Goal: Transaction & Acquisition: Purchase product/service

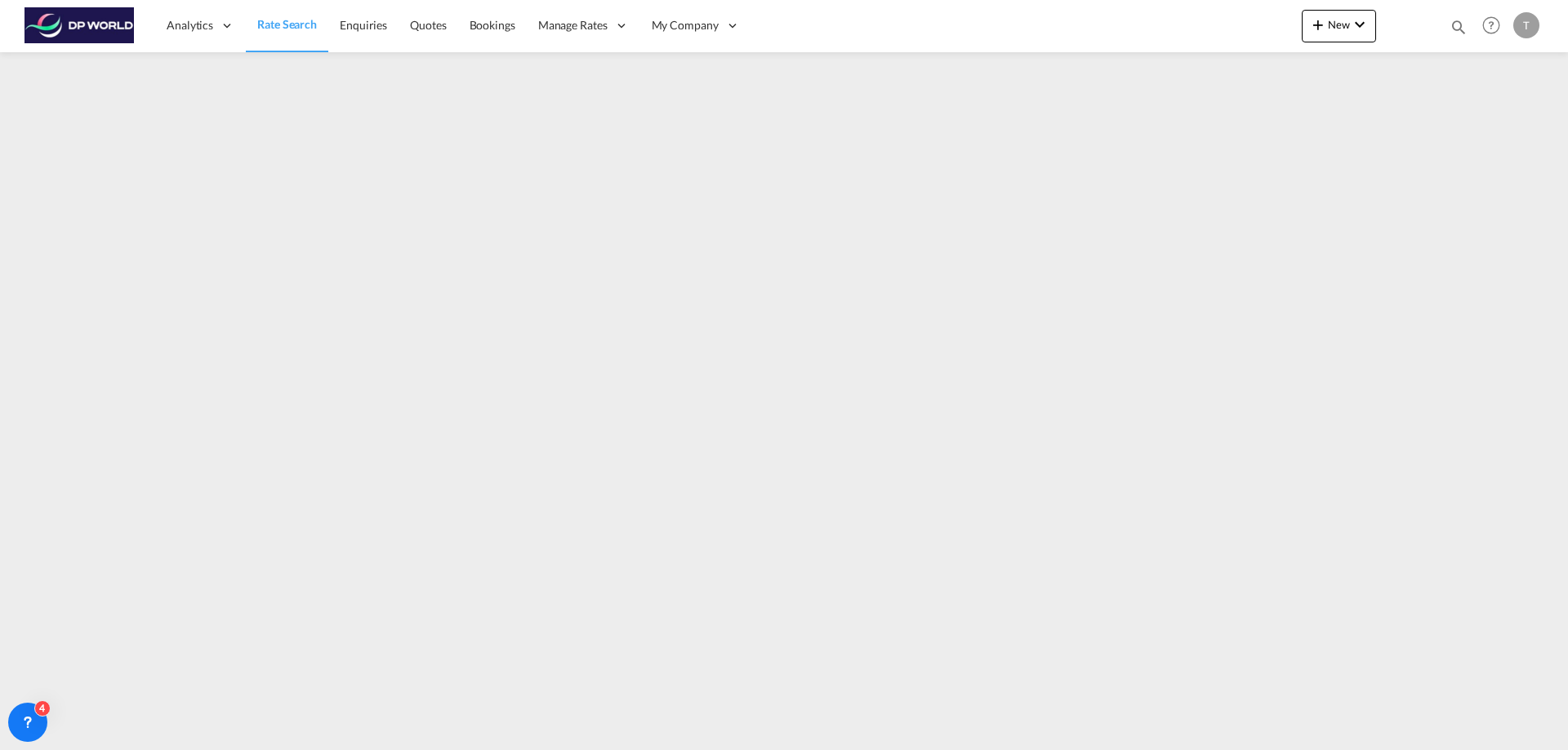
click at [1528, 13] on div "T" at bounding box center [1526, 25] width 26 height 26
click at [1490, 127] on button "Logout" at bounding box center [1508, 125] width 106 height 32
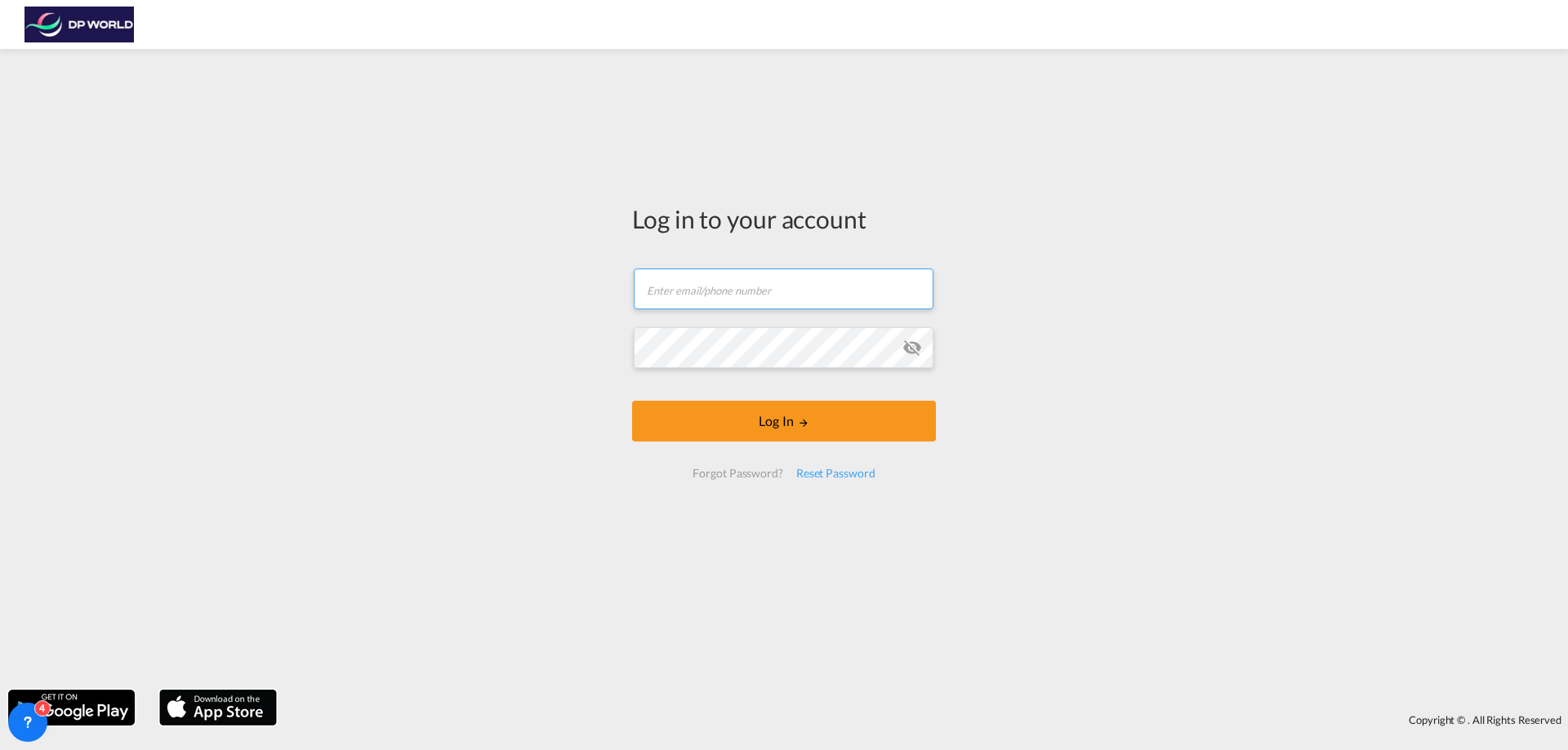
type input "[PERSON_NAME][EMAIL_ADDRESS][DOMAIN_NAME]"
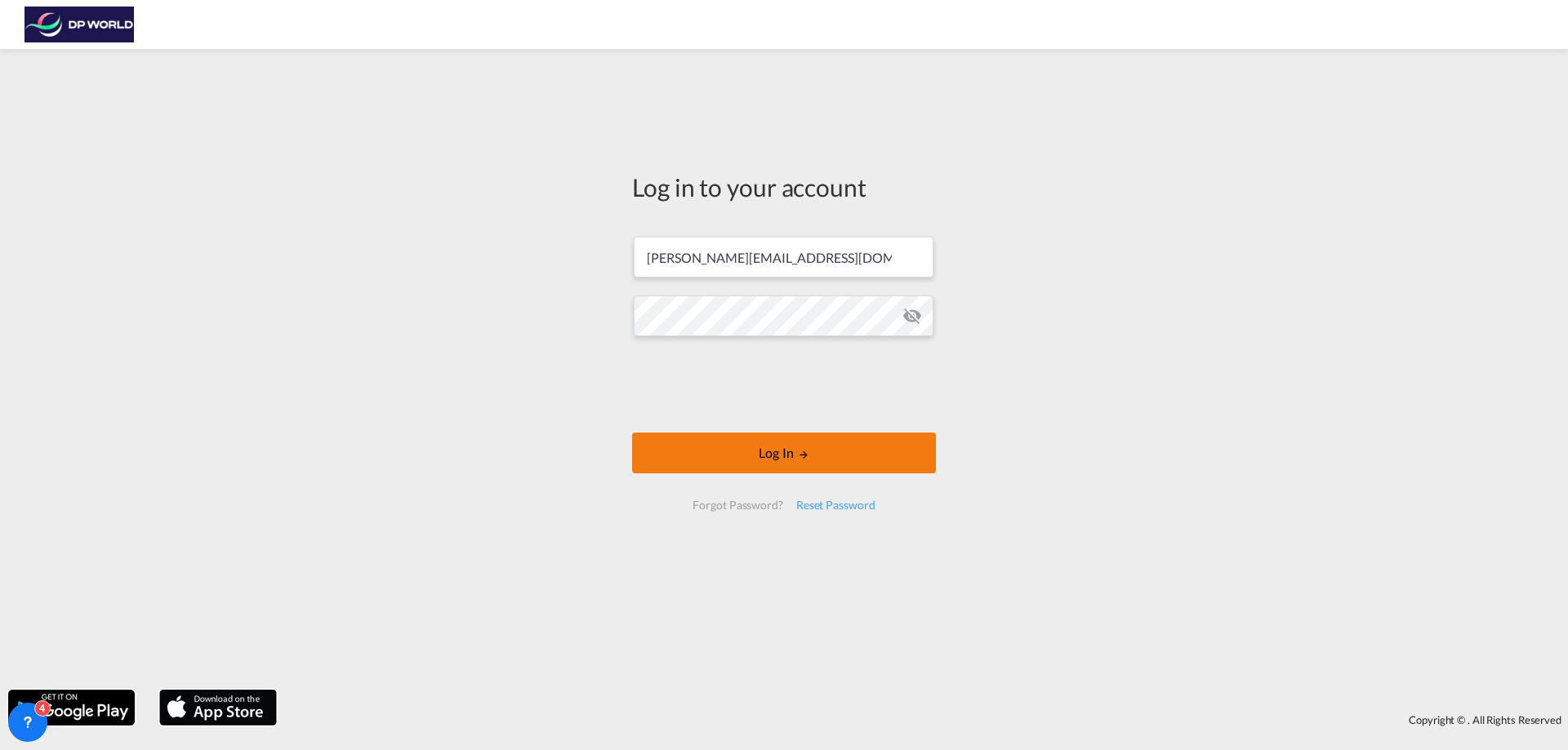
click at [792, 455] on button "Log In" at bounding box center [784, 453] width 304 height 40
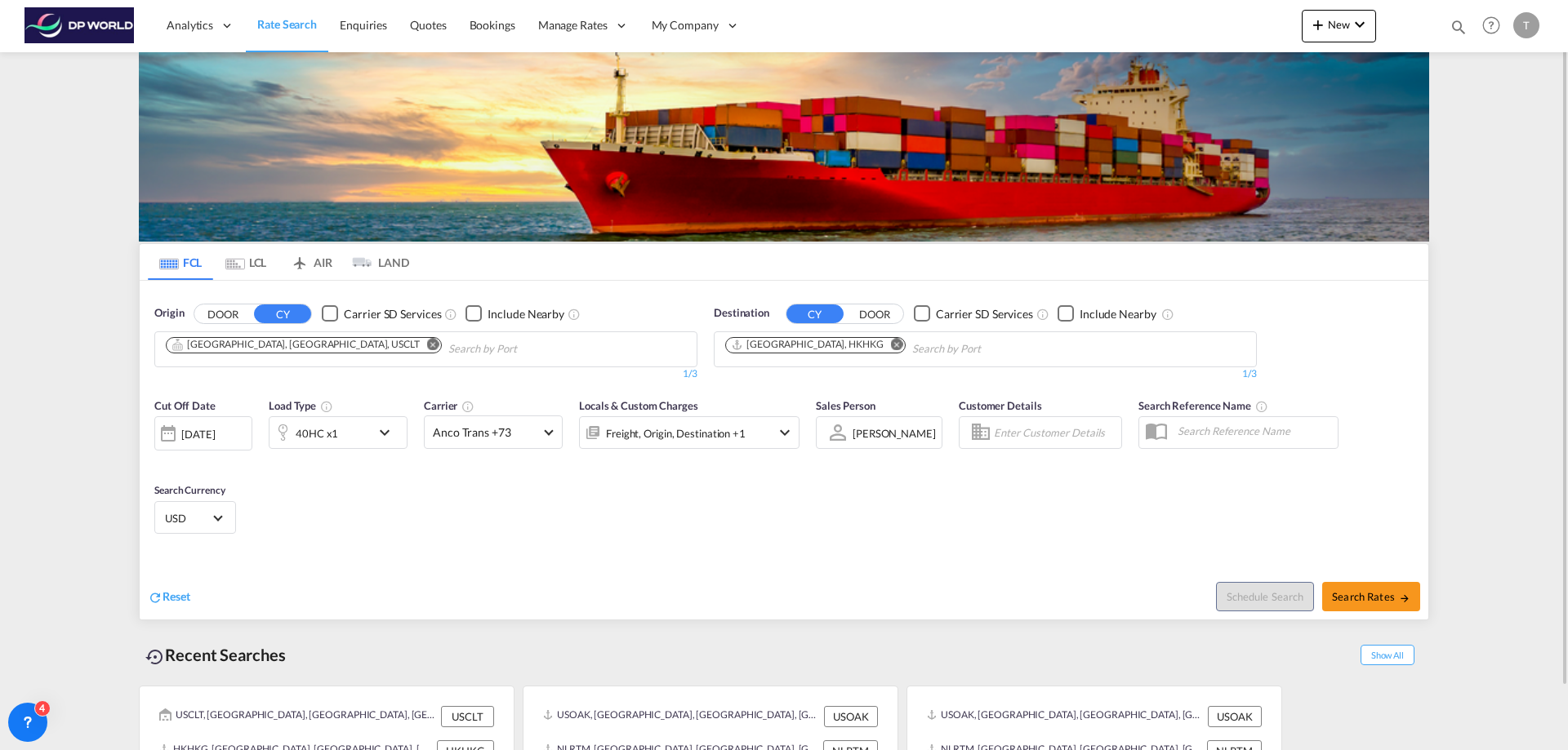
click at [427, 347] on md-icon "Remove" at bounding box center [433, 344] width 13 height 13
click at [295, 347] on input "Chips input." at bounding box center [244, 349] width 155 height 26
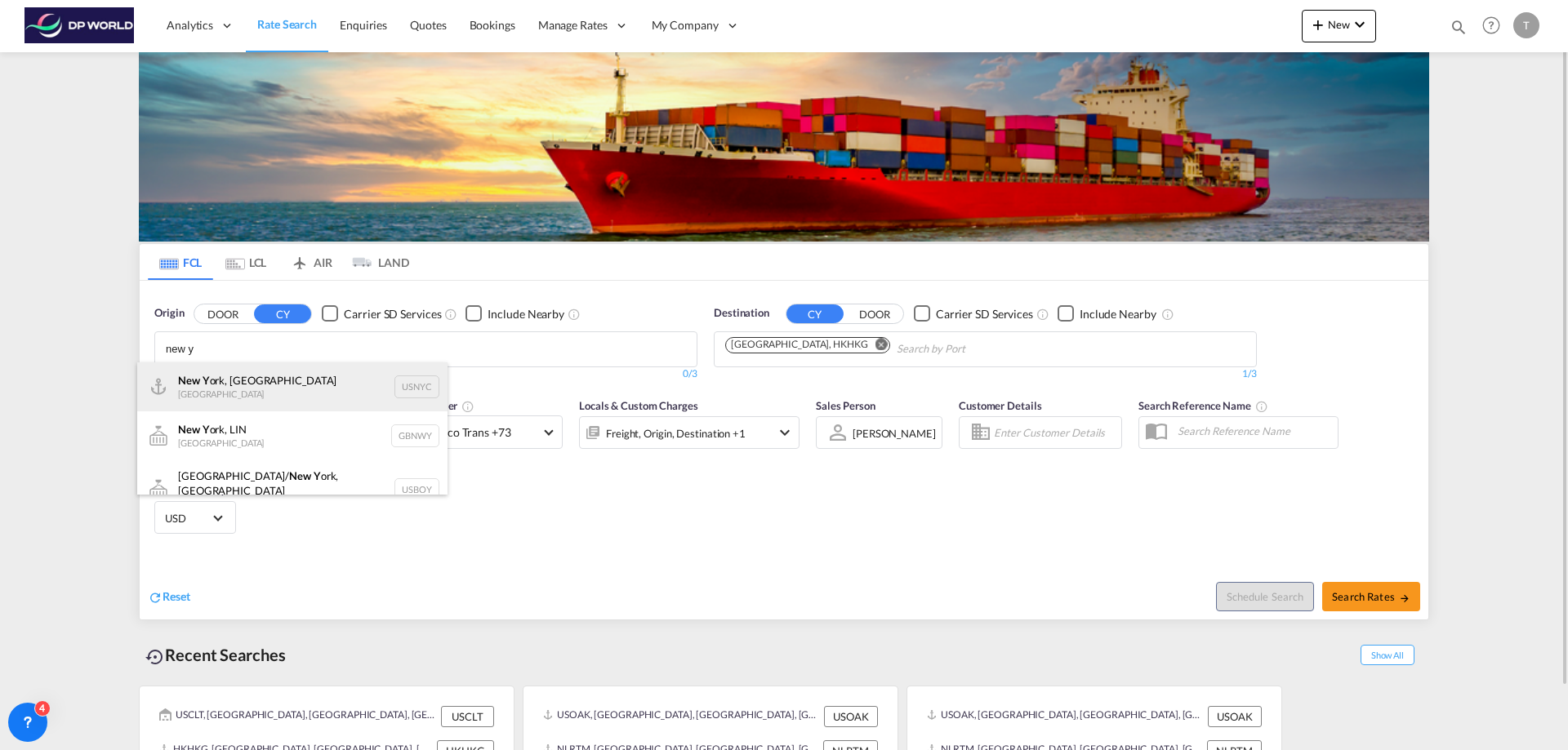
type input "new y"
click at [246, 394] on div "New Y ork, [GEOGRAPHIC_DATA] [GEOGRAPHIC_DATA] USNYC" at bounding box center [292, 387] width 310 height 49
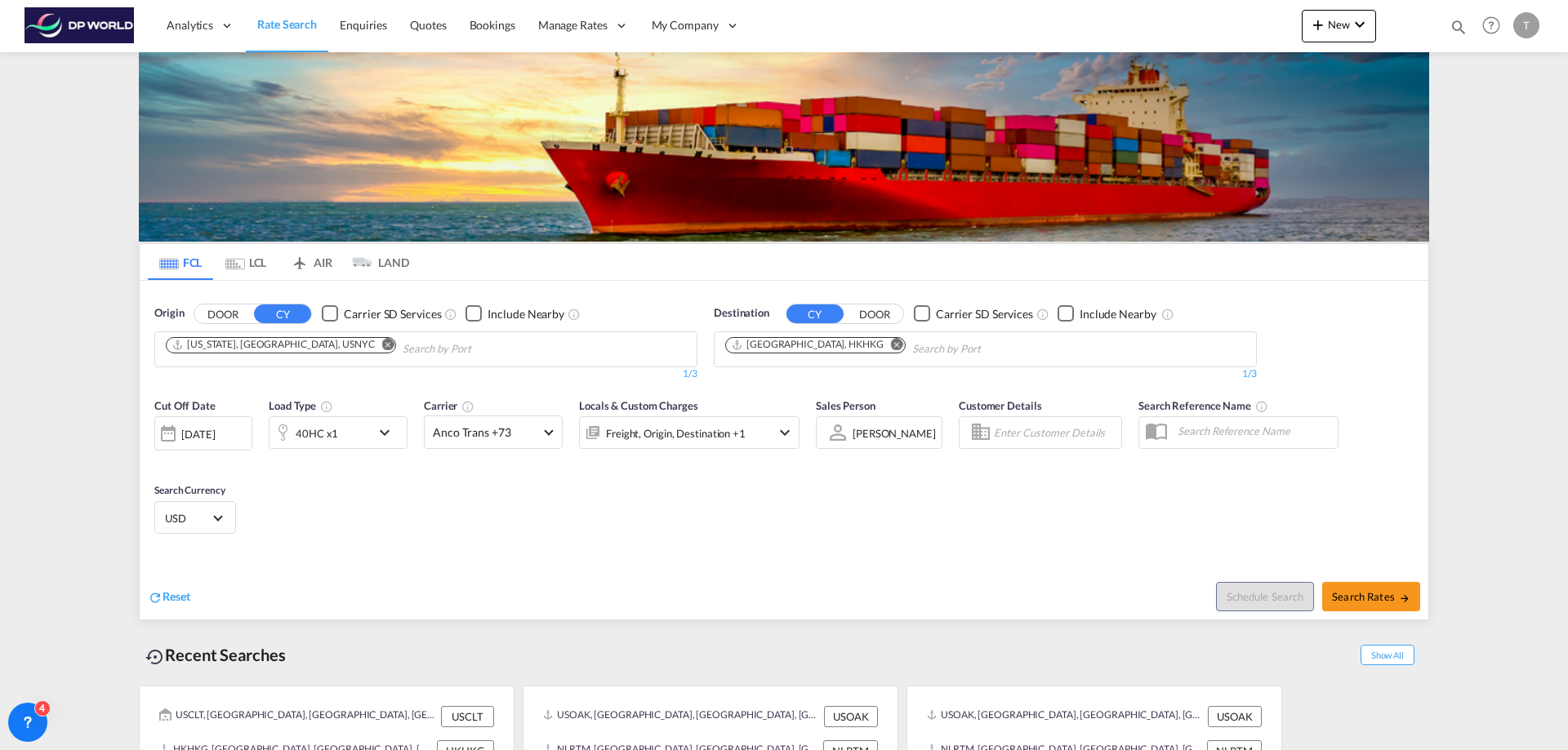
click at [891, 344] on md-icon "Remove" at bounding box center [898, 344] width 13 height 13
click at [846, 344] on input "Chips input." at bounding box center [802, 349] width 155 height 26
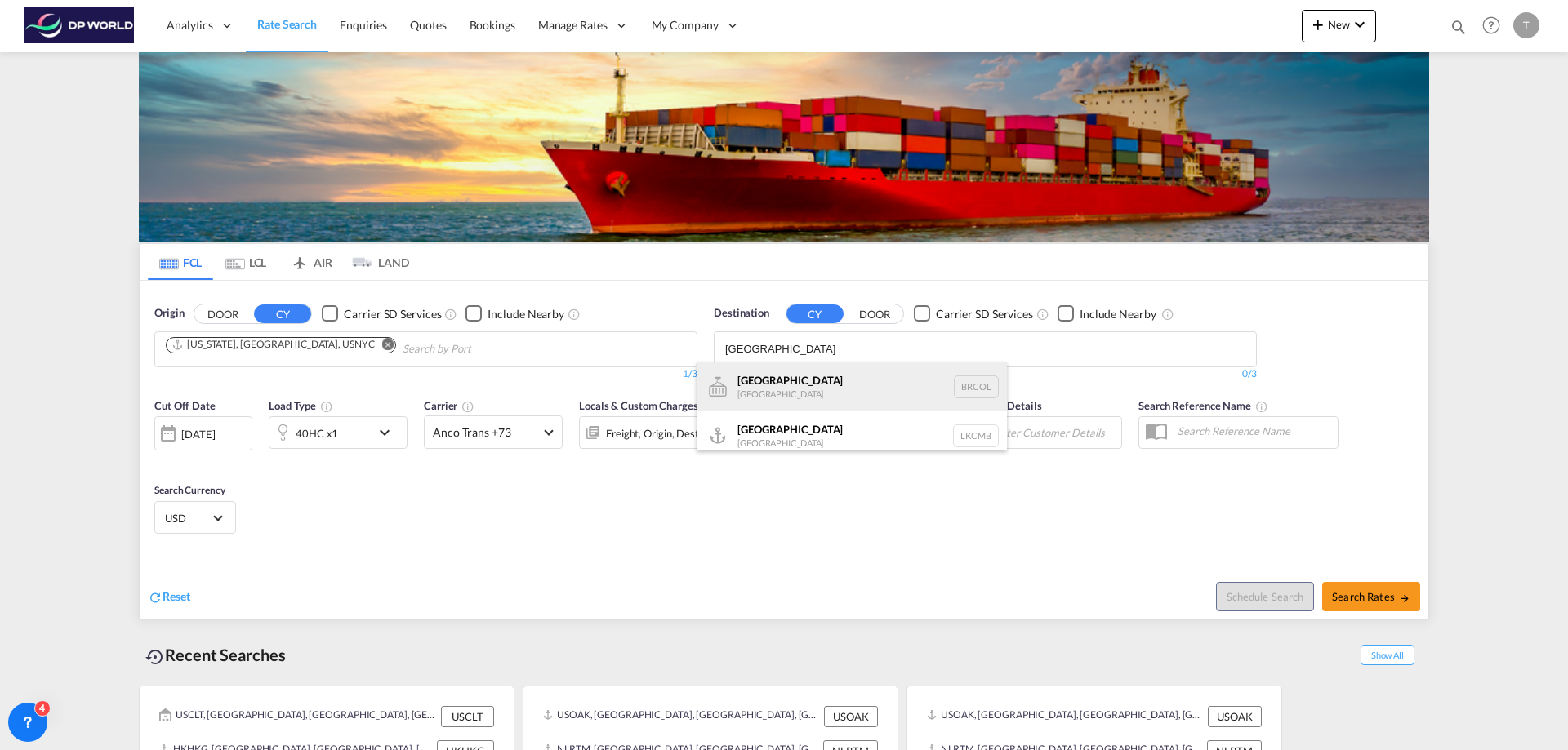
type input "[GEOGRAPHIC_DATA]"
click at [785, 390] on div "Colombo [GEOGRAPHIC_DATA] BRCOL" at bounding box center [851, 387] width 310 height 49
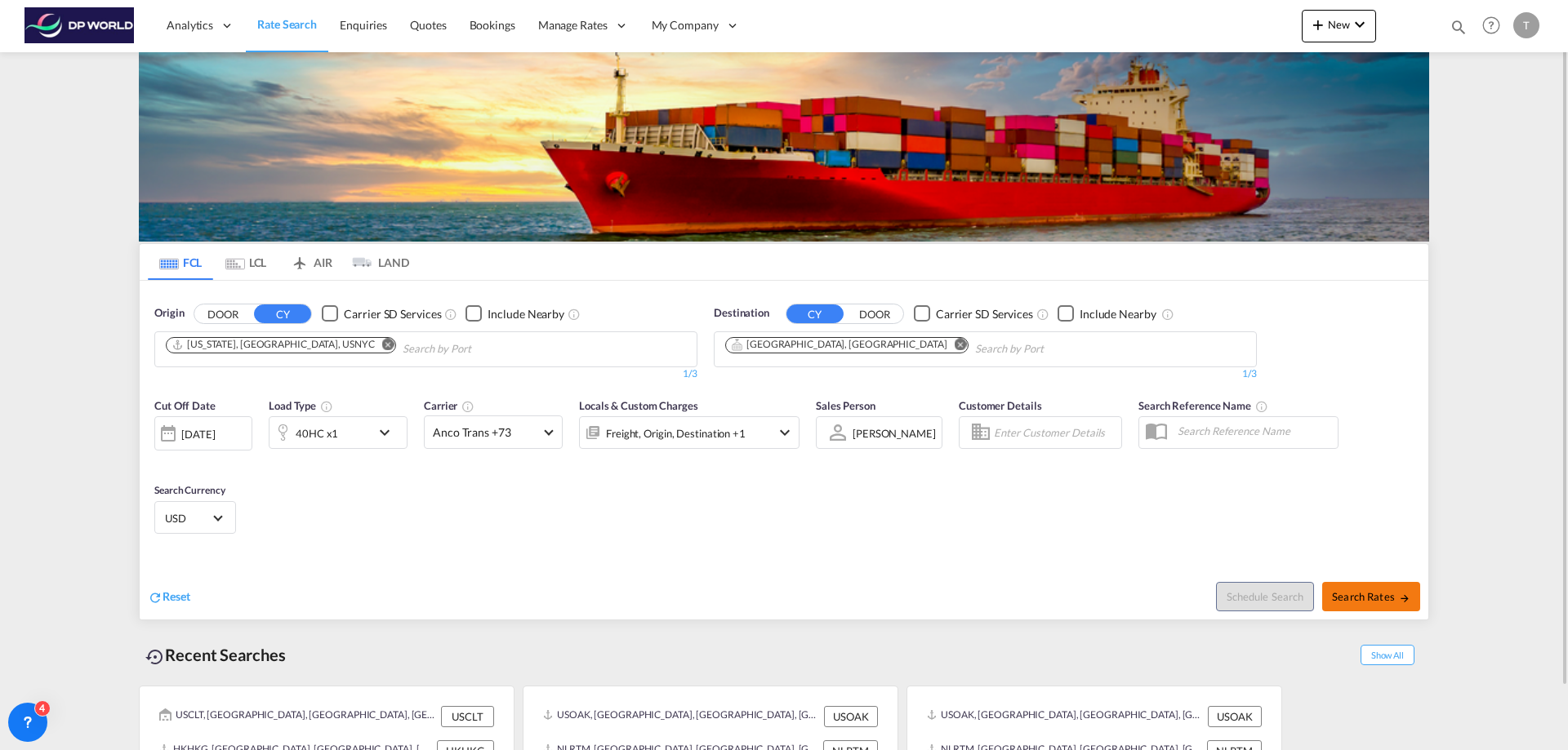
click at [1367, 597] on span "Search Rates" at bounding box center [1370, 596] width 78 height 13
type input "USNYC to BRCOL / [DATE]"
